Goal: Information Seeking & Learning: Learn about a topic

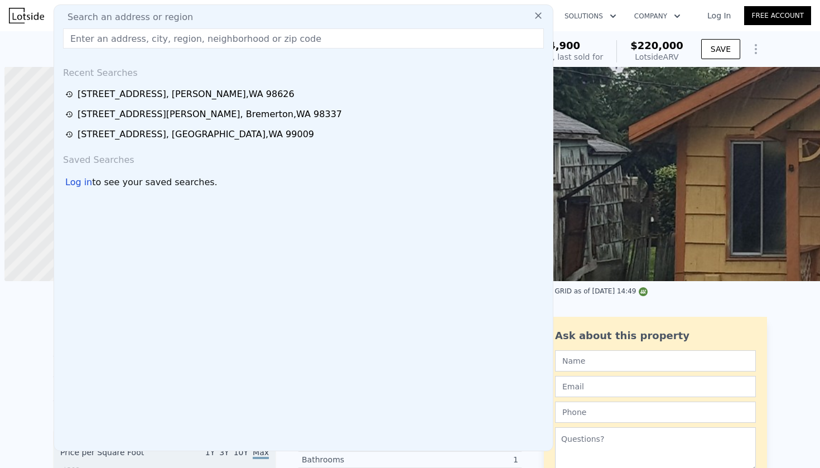
scroll to position [0, 4]
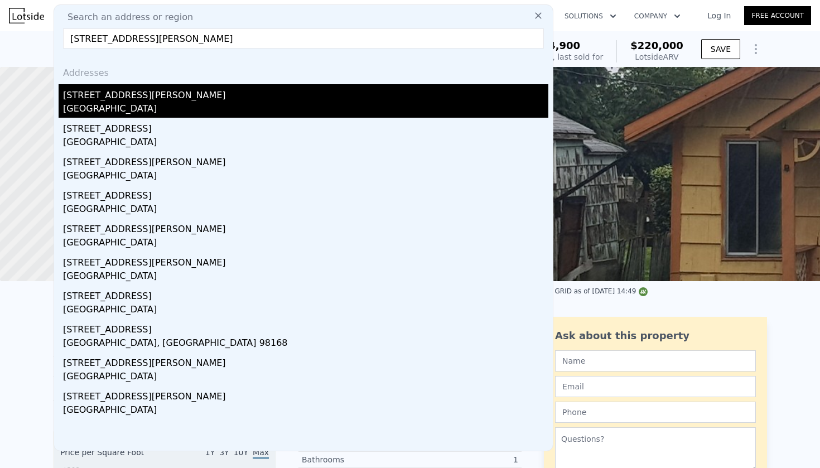
type input "[STREET_ADDRESS][PERSON_NAME]"
click at [168, 106] on div "[GEOGRAPHIC_DATA]" at bounding box center [305, 110] width 485 height 16
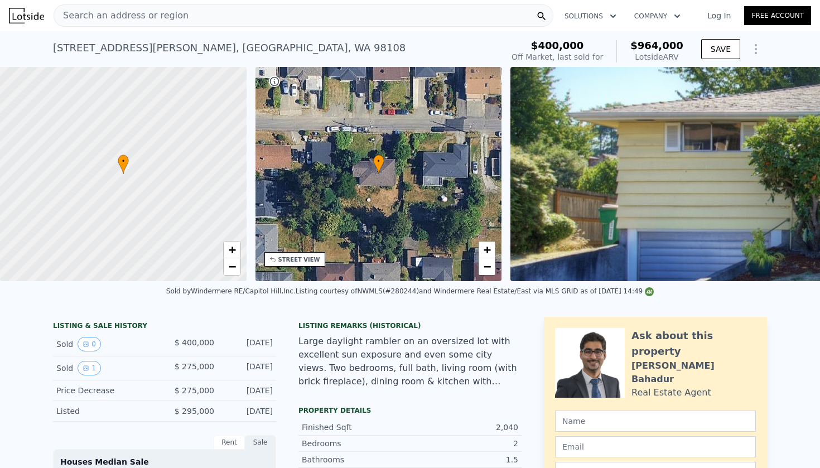
click at [139, 13] on span "Search an address or region" at bounding box center [121, 15] width 134 height 13
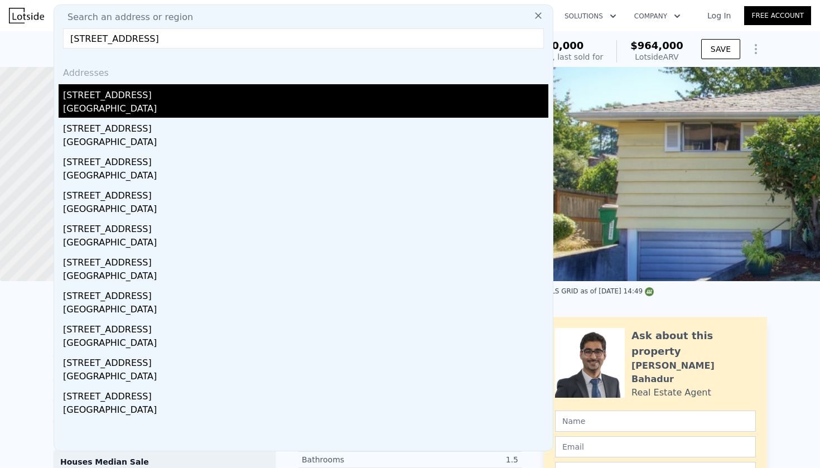
type input "[STREET_ADDRESS]"
click at [138, 100] on div "[STREET_ADDRESS]" at bounding box center [305, 93] width 485 height 18
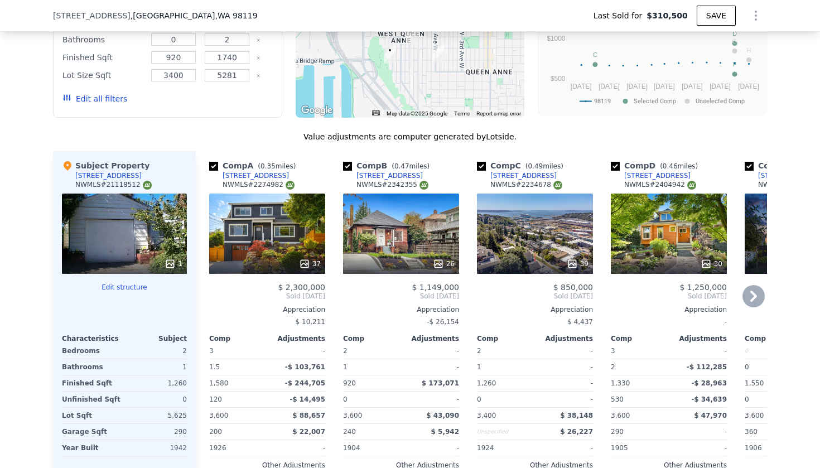
scroll to position [1161, 0]
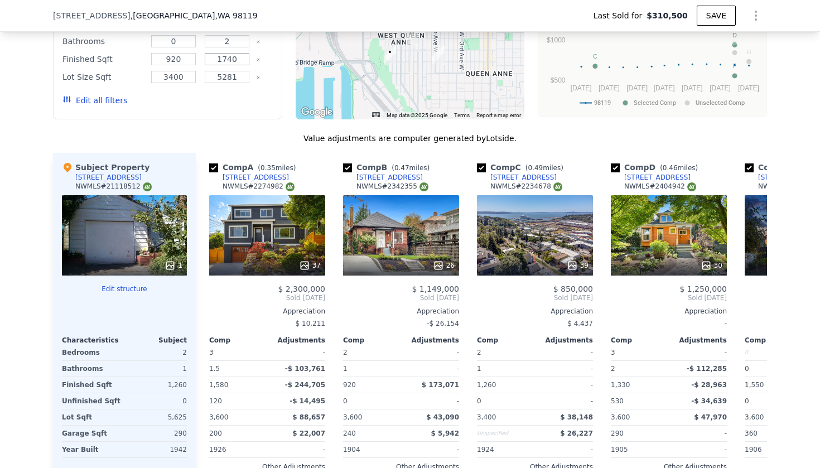
drag, startPoint x: 240, startPoint y: 60, endPoint x: 223, endPoint y: 60, distance: 17.3
click at [223, 60] on input "1740" at bounding box center [227, 59] width 44 height 12
type input "1386"
click at [232, 100] on button "Update Search" at bounding box center [230, 101] width 84 height 16
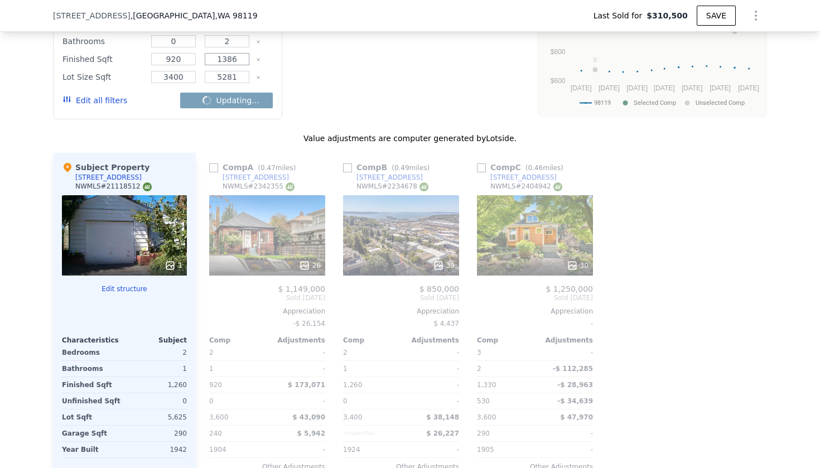
checkbox input "false"
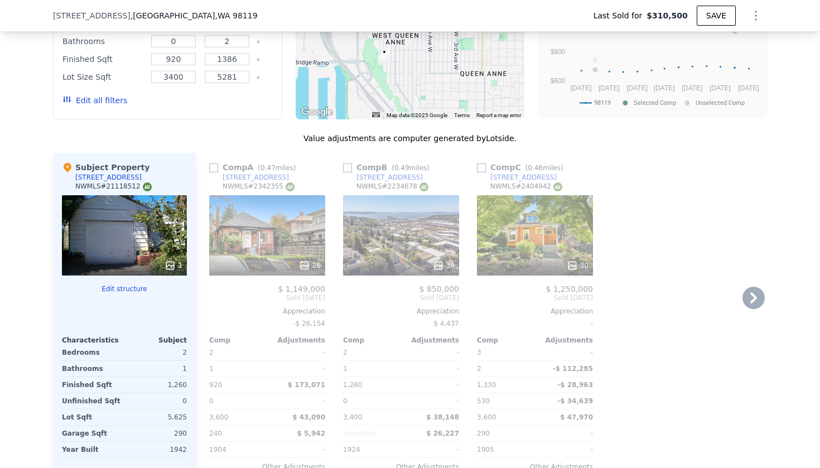
click at [213, 170] on input "checkbox" at bounding box center [213, 167] width 9 height 9
checkbox input "true"
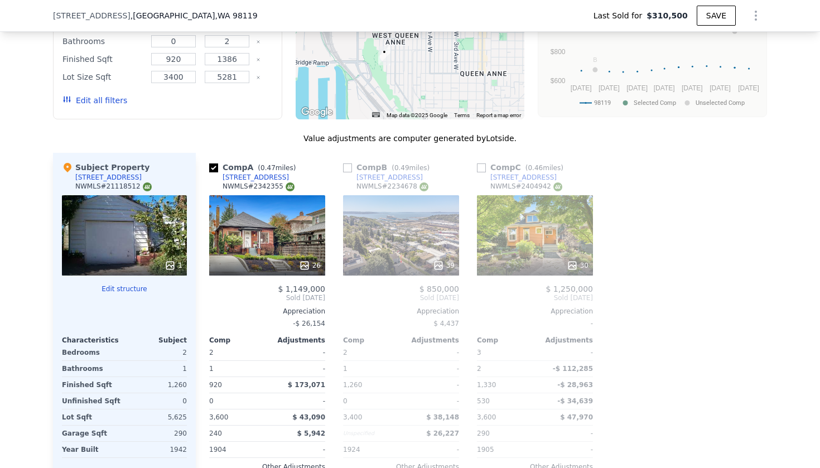
click at [350, 166] on input "checkbox" at bounding box center [347, 167] width 9 height 9
checkbox input "true"
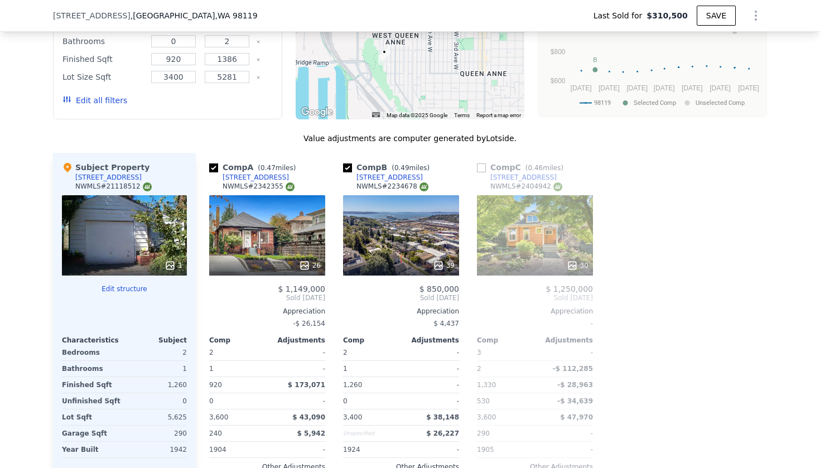
click at [480, 166] on input "checkbox" at bounding box center [481, 167] width 9 height 9
checkbox input "true"
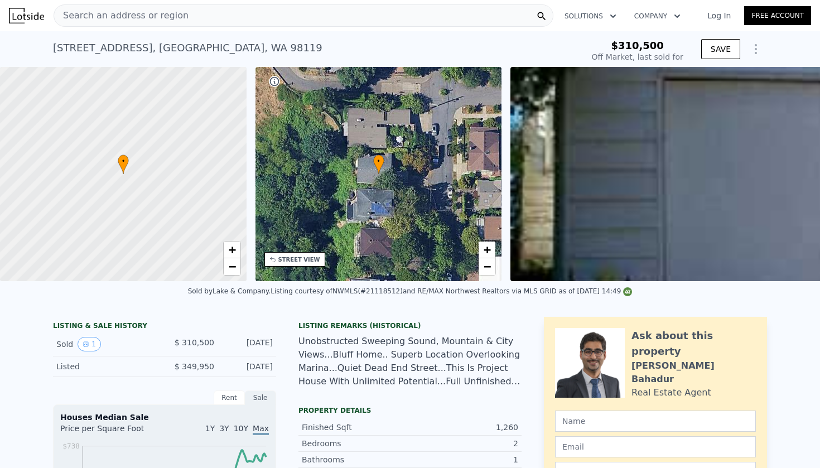
scroll to position [0, 0]
click at [174, 15] on span "Search an address or region" at bounding box center [121, 15] width 134 height 13
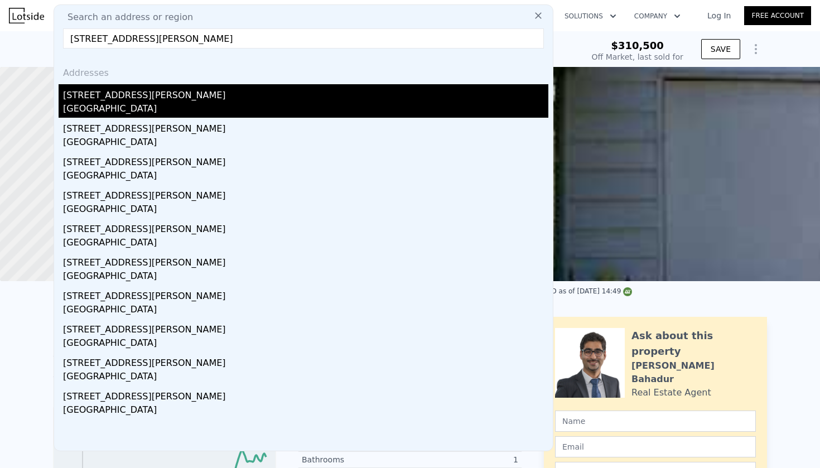
type input "[STREET_ADDRESS][PERSON_NAME]"
click at [156, 96] on div "[STREET_ADDRESS][PERSON_NAME]" at bounding box center [305, 93] width 485 height 18
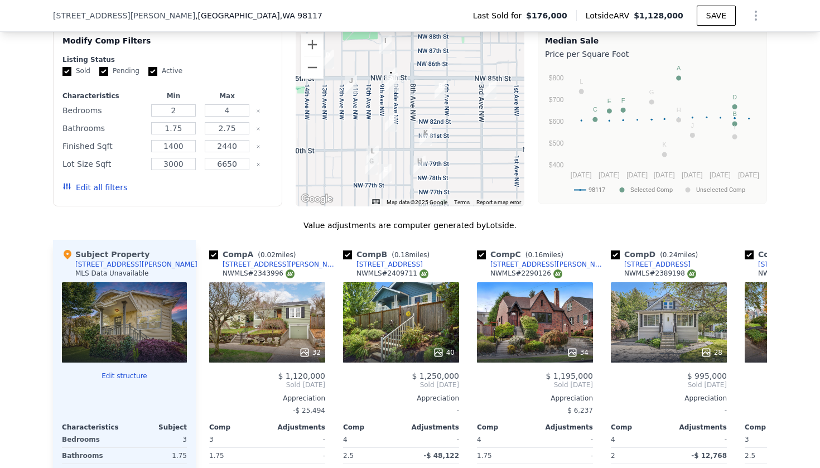
scroll to position [825, 0]
